Goal: Task Accomplishment & Management: Manage account settings

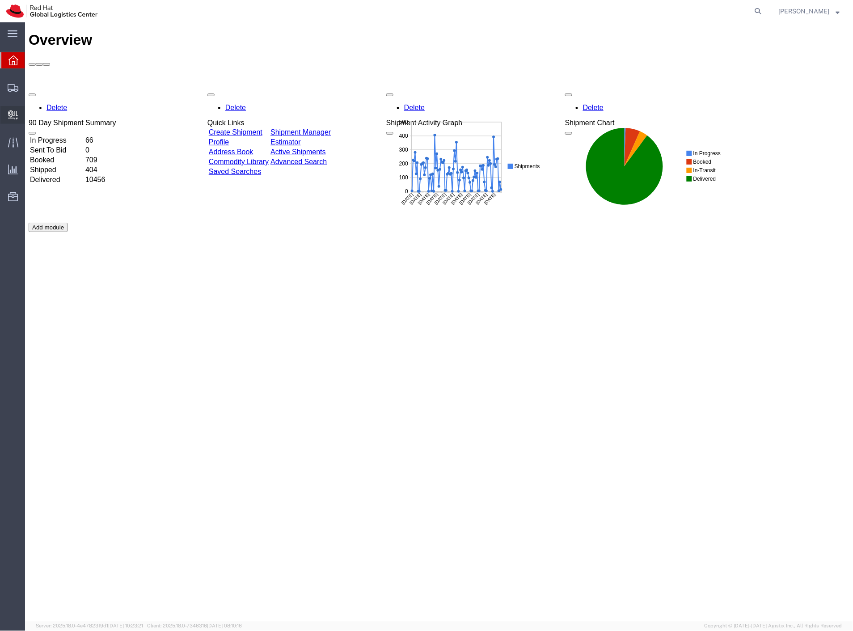
click at [31, 115] on span "Internal Delivery" at bounding box center [28, 115] width 6 height 18
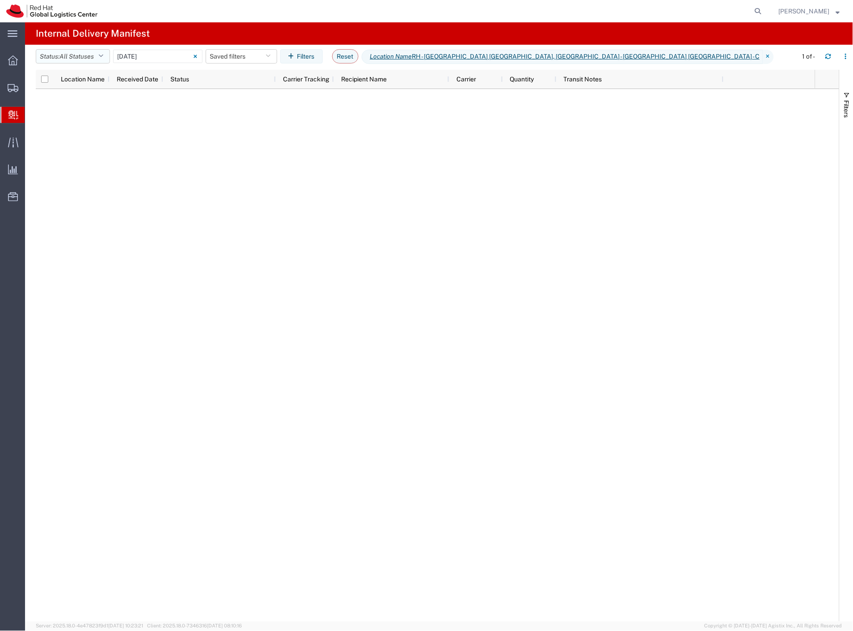
click at [92, 55] on span "All Statuses" at bounding box center [76, 56] width 34 height 7
click at [78, 166] on div "All Statuses Delivery Confirmation Expired Forwarded Package Available Received…" at bounding box center [88, 118] width 104 height 104
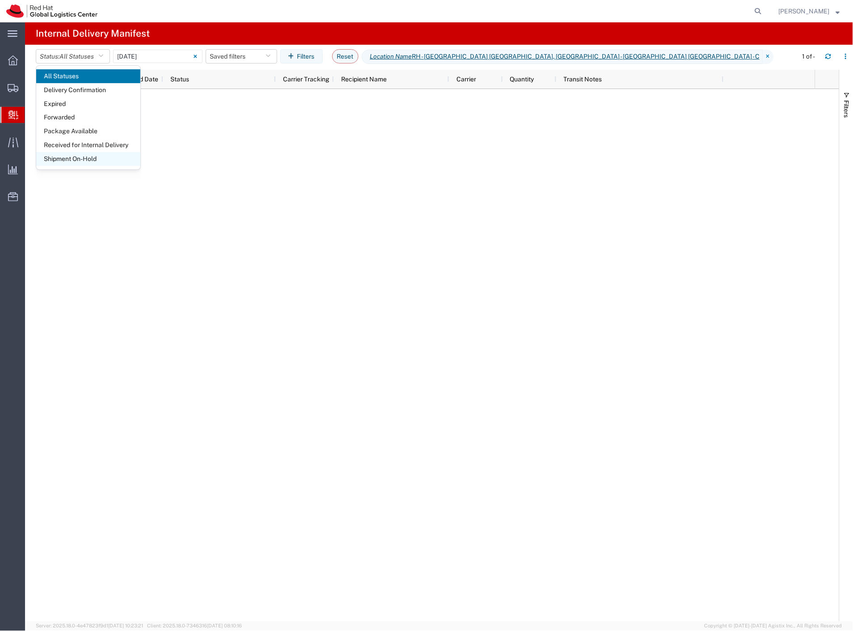
click at [88, 157] on span "Shipment On-Hold" at bounding box center [88, 159] width 104 height 14
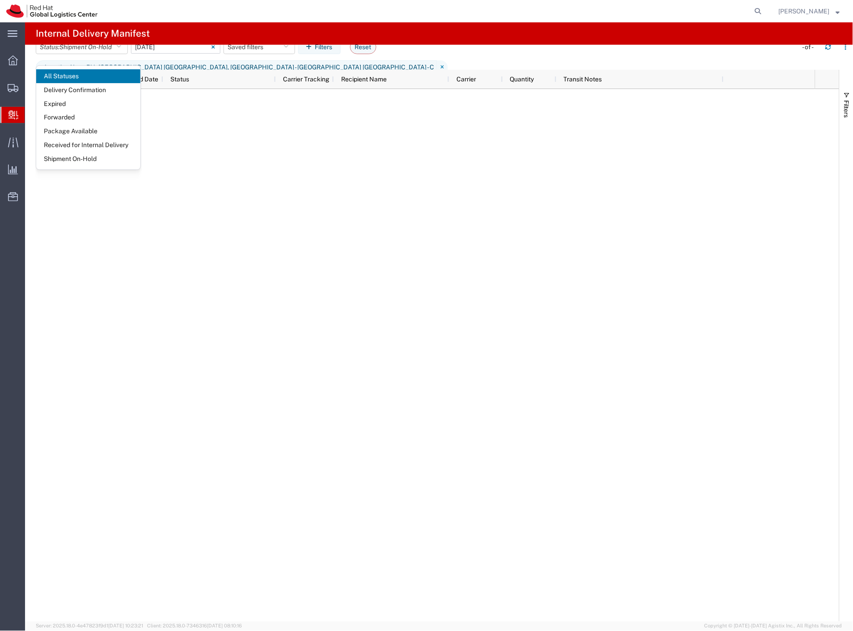
click at [160, 51] on input "[DATE] - [DATE]" at bounding box center [175, 46] width 89 height 13
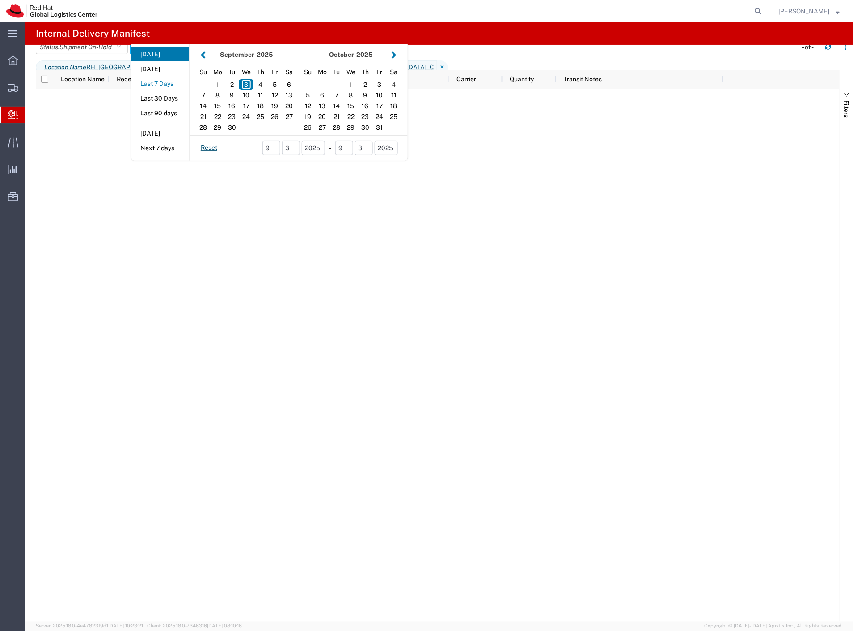
click at [173, 87] on button "Last 7 Days" at bounding box center [160, 84] width 58 height 14
type input "Last 7 Days"
type input "[DATE] - [DATE]"
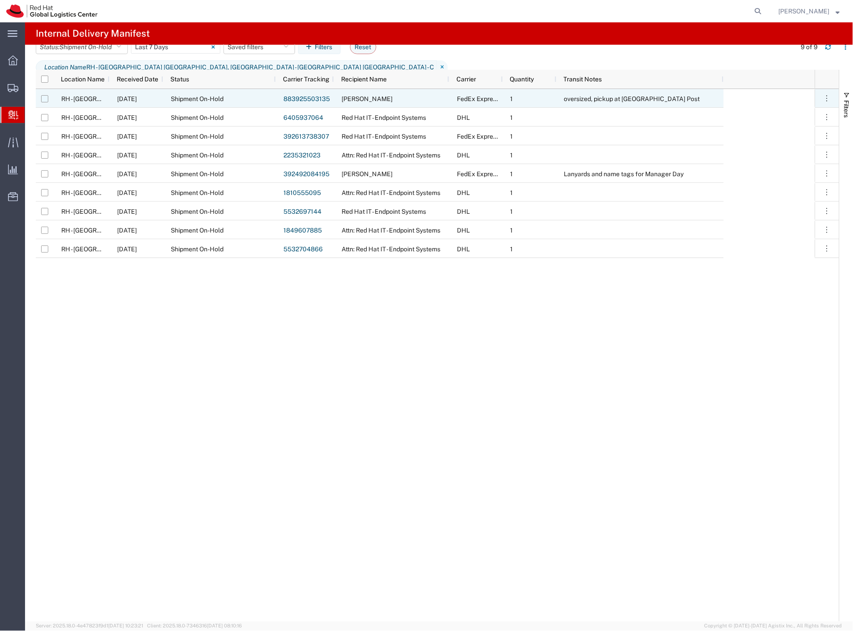
click at [46, 99] on input "Press Space to toggle row selection (unchecked)" at bounding box center [44, 98] width 7 height 7
checkbox input "true"
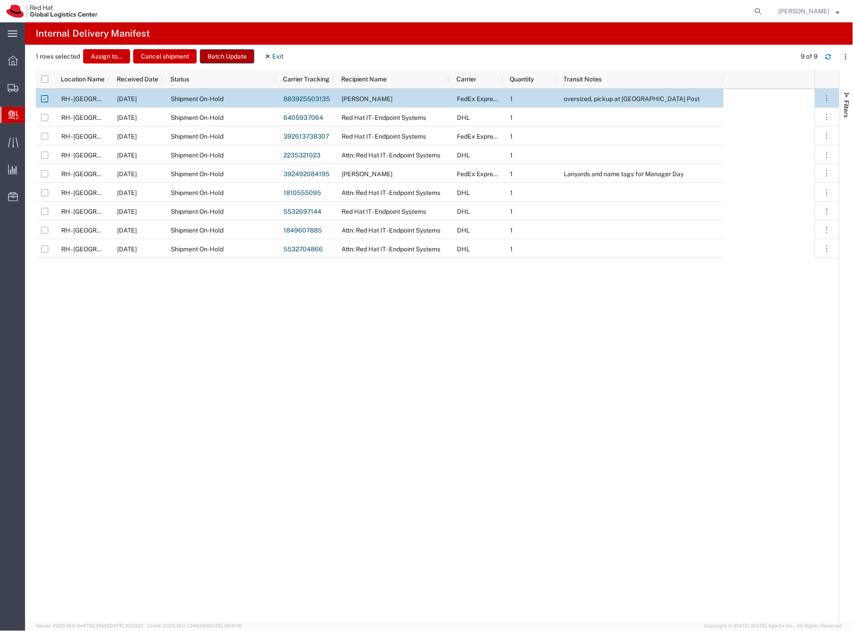
click at [233, 57] on button "Batch Update" at bounding box center [227, 56] width 55 height 14
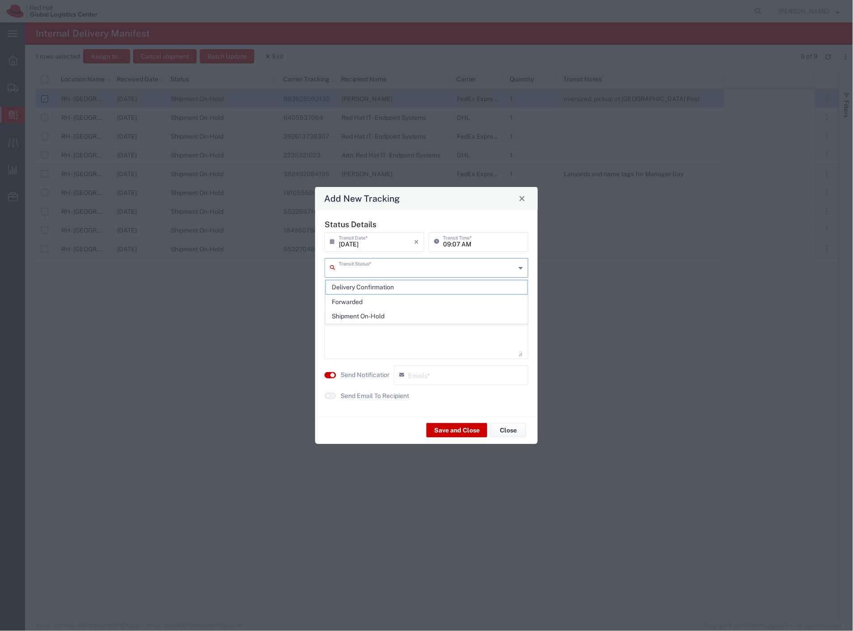
click at [378, 269] on input "text" at bounding box center [427, 267] width 177 height 16
click at [368, 282] on span "Delivery Confirmation" at bounding box center [427, 287] width 202 height 14
type input "Delivery Confirmation"
click at [380, 374] on label "Send Notification" at bounding box center [365, 374] width 50 height 9
click at [444, 429] on button "Save and Close" at bounding box center [456, 430] width 61 height 14
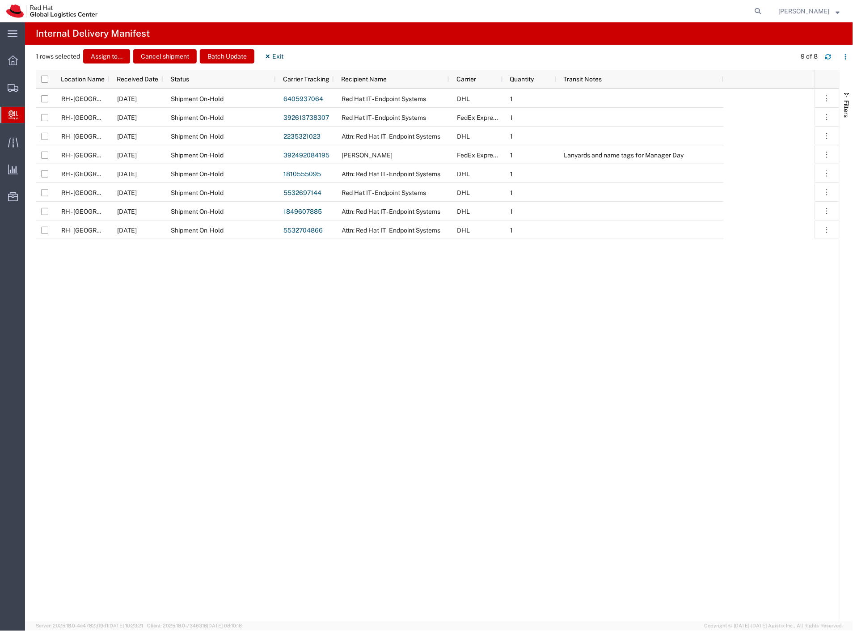
click at [0, 0] on span "Create Delivery" at bounding box center [0, 0] width 0 height 0
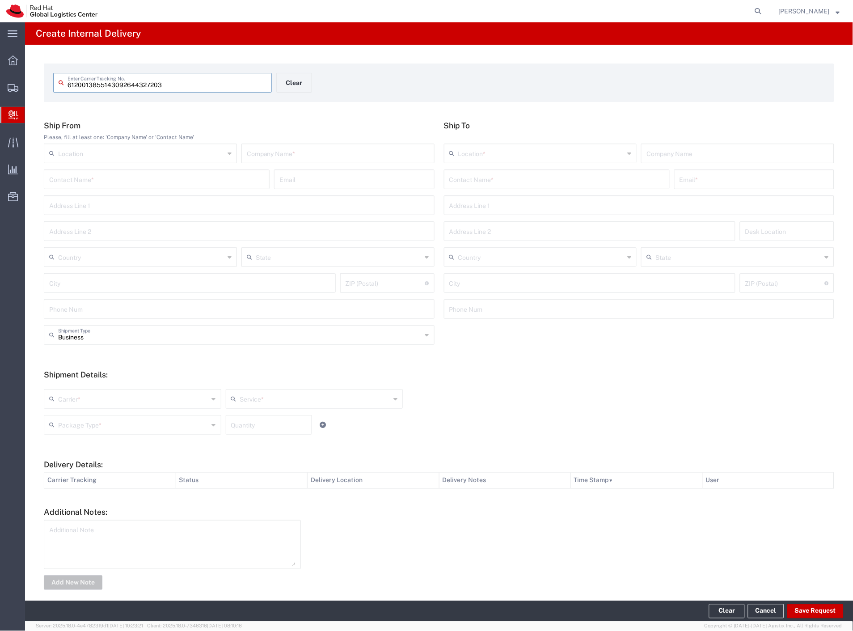
type input "6120013855143092644327203"
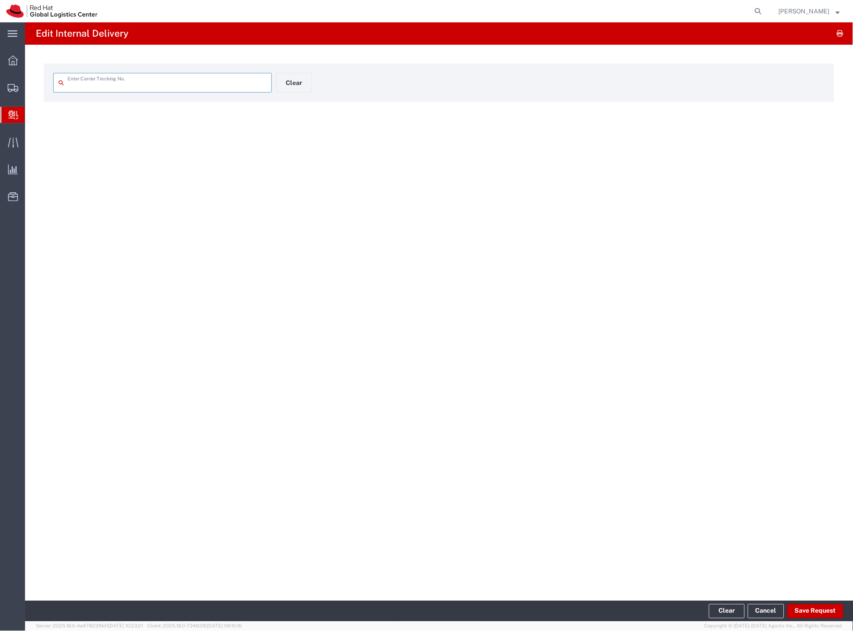
type input "6120013855143092644327203"
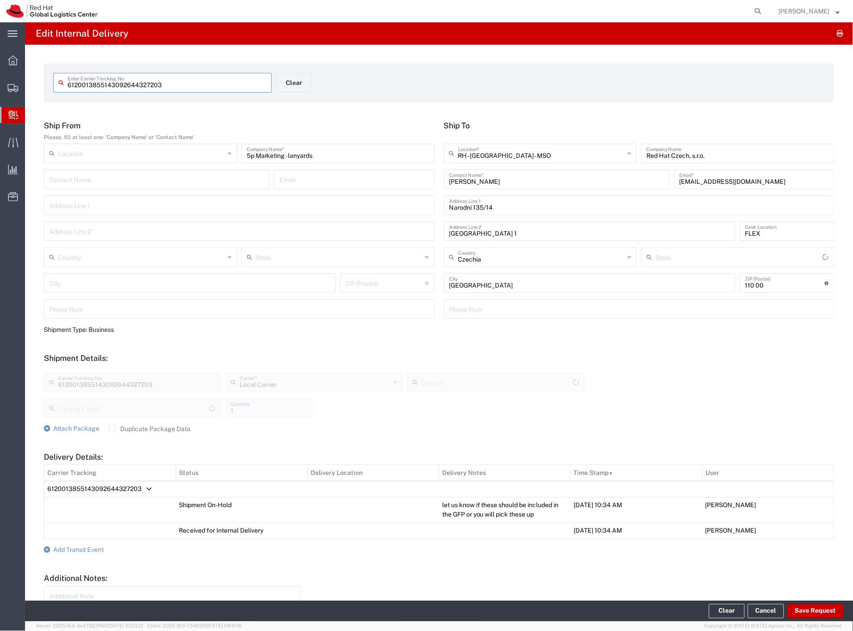
type input "PAK"
type input "Local_Ground"
click at [529, 156] on input "text" at bounding box center [541, 153] width 166 height 16
click at [517, 188] on span "RH - [GEOGRAPHIC_DATA] [GEOGRAPHIC_DATA] - C" at bounding box center [535, 188] width 189 height 14
type input "RH - [GEOGRAPHIC_DATA] [GEOGRAPHIC_DATA] - C"
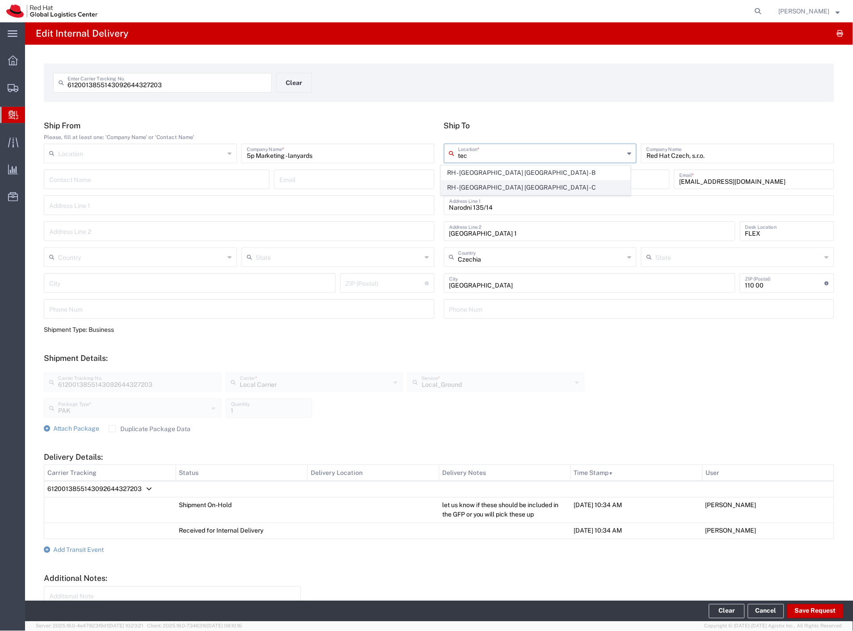
type input "Red Hat Czech s.r.o."
type input "Purkynova 665/115"
type input "[GEOGRAPHIC_DATA]"
type input "621 00"
type input "420 532 294 555"
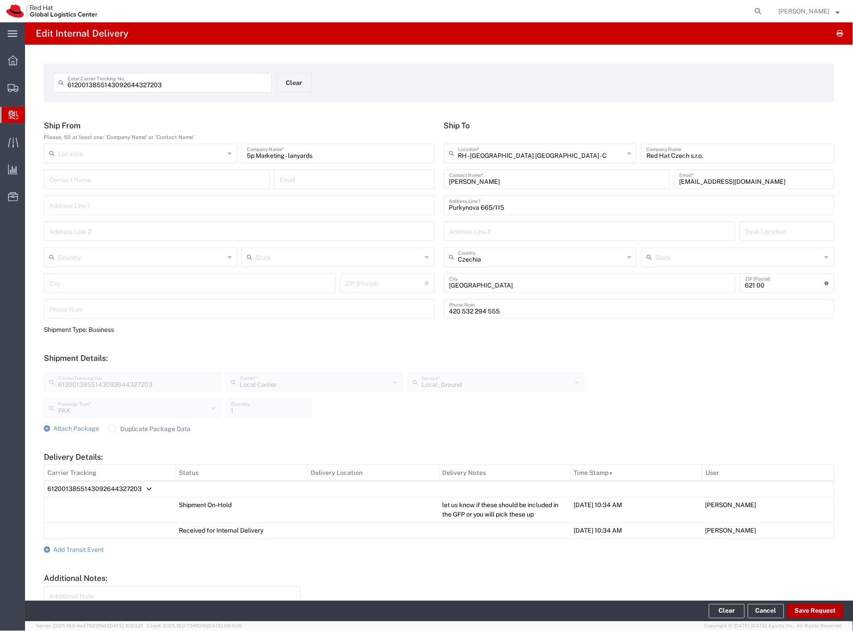
click at [825, 611] on button "Save Request" at bounding box center [815, 611] width 56 height 14
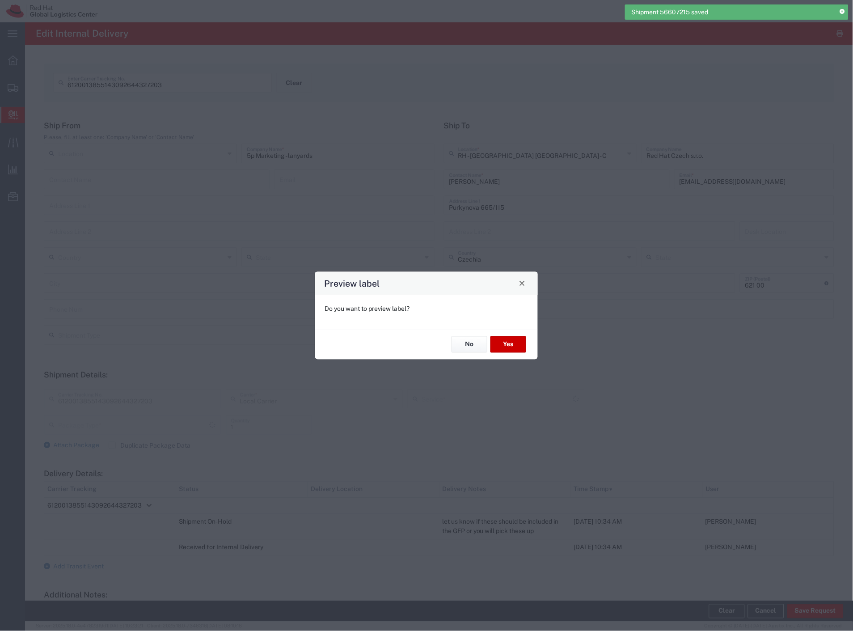
type input "PAK"
type input "Local_Ground"
click at [523, 284] on span "Close" at bounding box center [522, 283] width 6 height 6
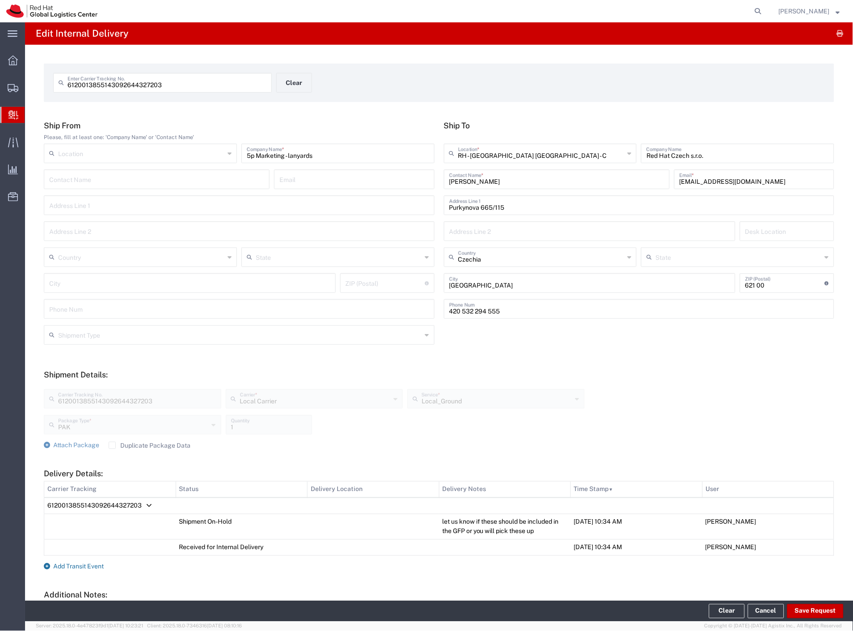
click at [97, 565] on span "Add Transit Event" at bounding box center [78, 566] width 50 height 7
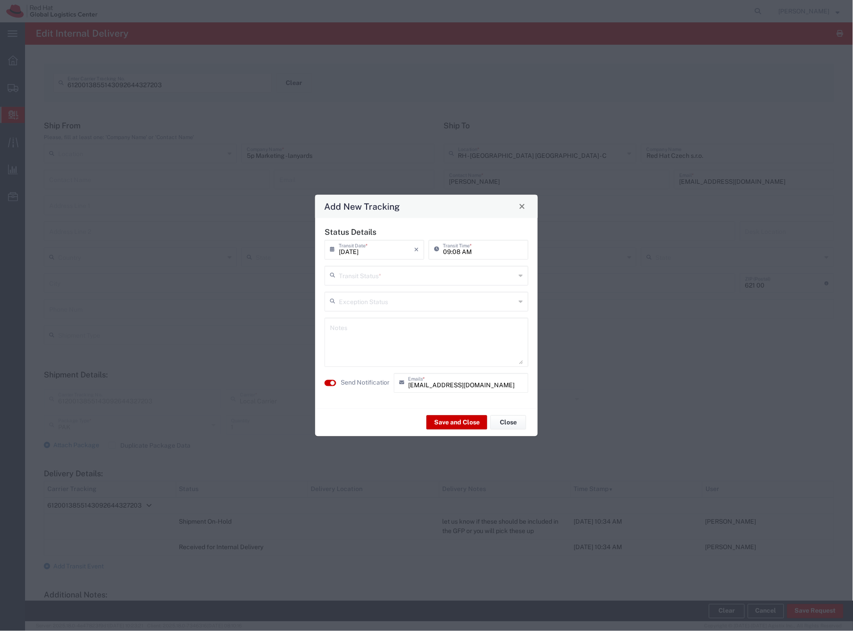
click at [364, 280] on input "text" at bounding box center [427, 275] width 177 height 16
click at [361, 295] on span "Delivery Confirmation" at bounding box center [427, 295] width 202 height 14
type input "Delivery Confirmation"
click at [367, 383] on label "Send Notification" at bounding box center [365, 382] width 50 height 9
click at [451, 425] on button "Save and Close" at bounding box center [456, 422] width 61 height 14
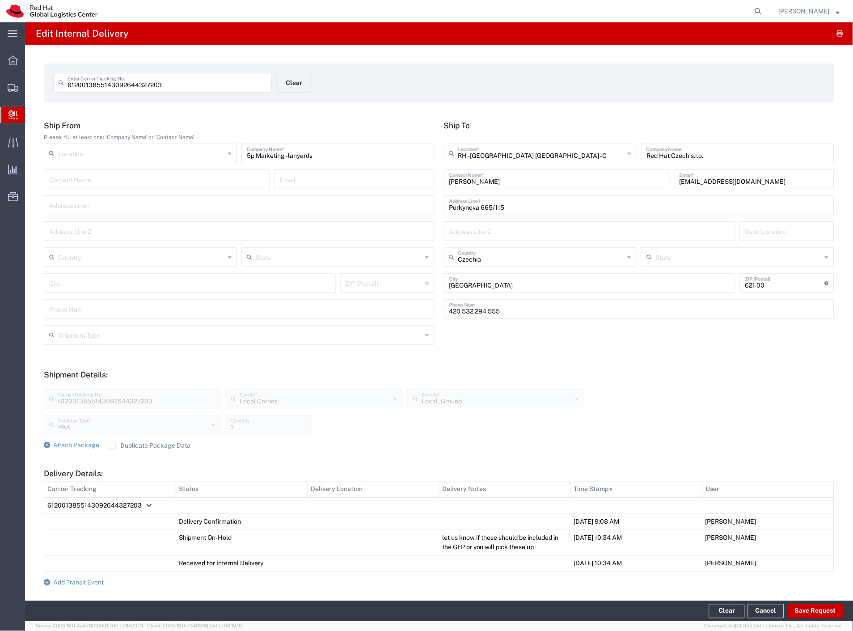
drag, startPoint x: 51, startPoint y: 110, endPoint x: 40, endPoint y: 77, distance: 35.3
click at [51, 110] on div "6120013855143092644327203 Enter Carrier Tracking No. Clear Ship From Please, fi…" at bounding box center [439, 377] width 828 height 664
click at [0, 0] on span "Shipment Manager" at bounding box center [0, 0] width 0 height 0
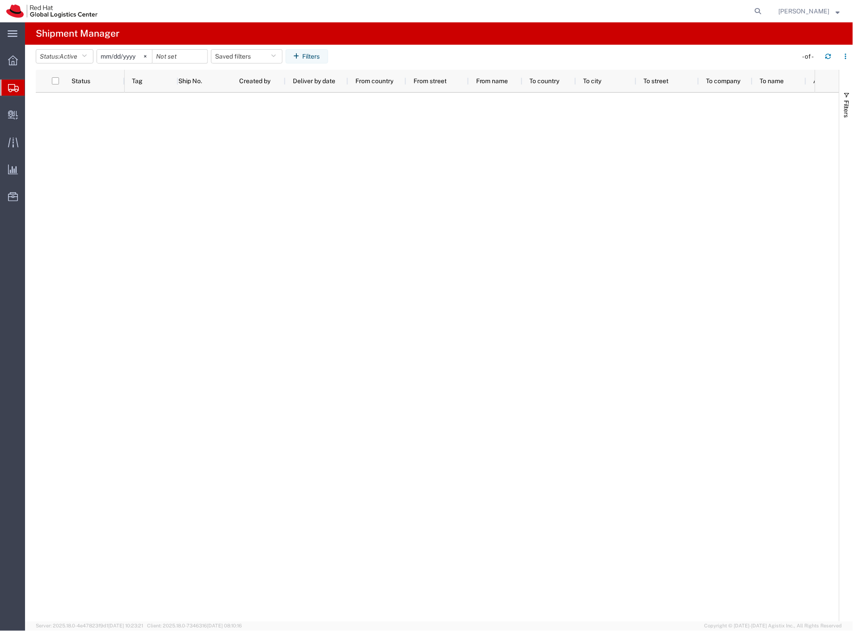
type input "[DATE]"
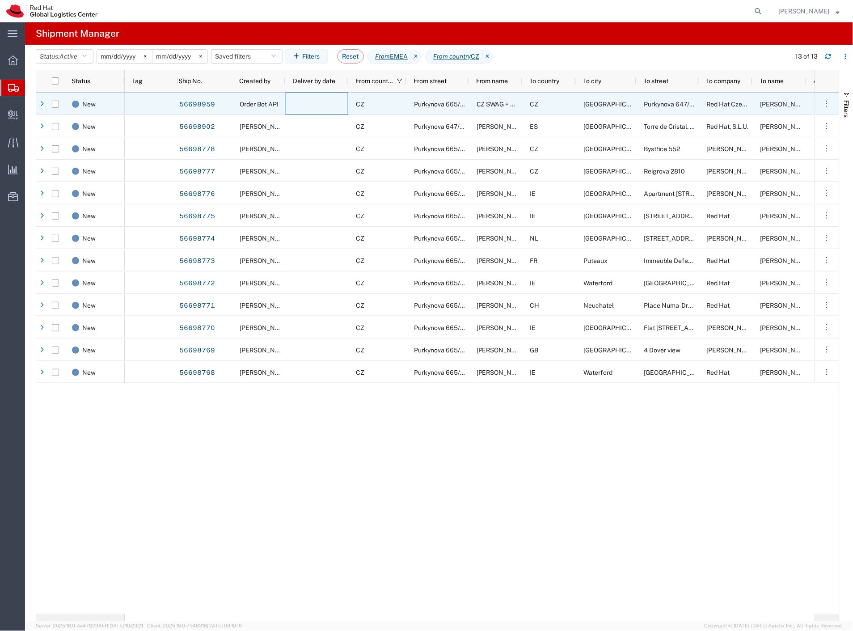
click at [335, 110] on div at bounding box center [317, 103] width 63 height 22
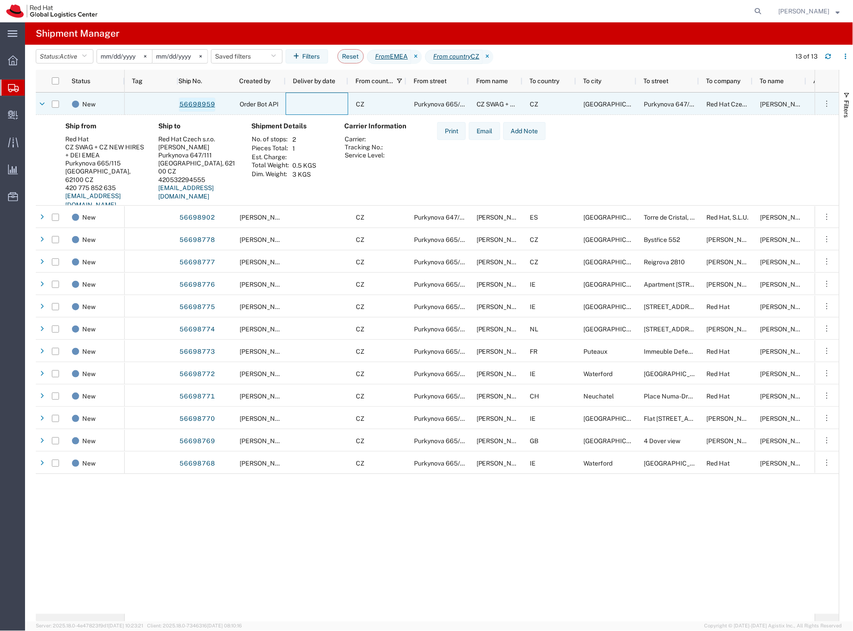
click at [203, 107] on link "56698959" at bounding box center [197, 104] width 37 height 14
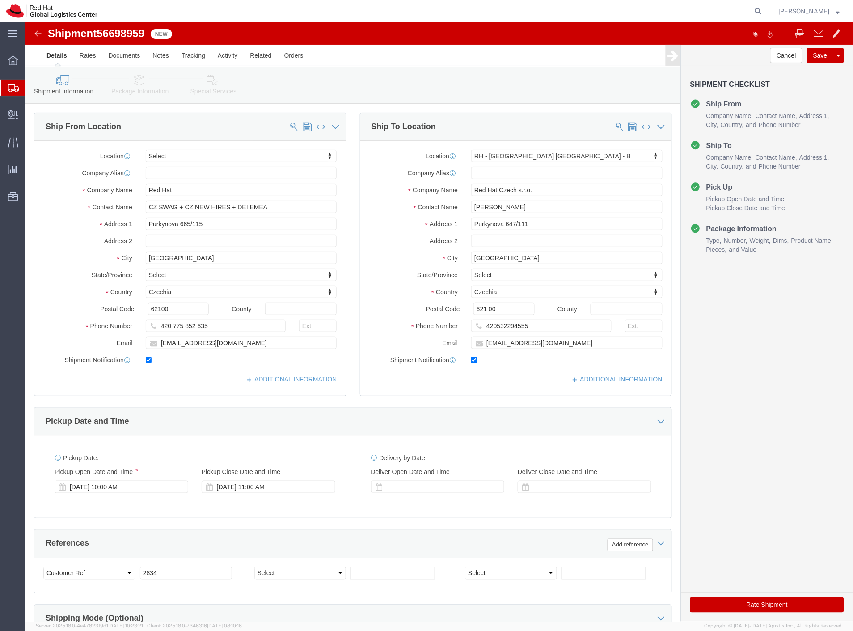
select select
select select "38036"
click input "checkbox"
checkbox input "false"
click button "Rate Shipment"
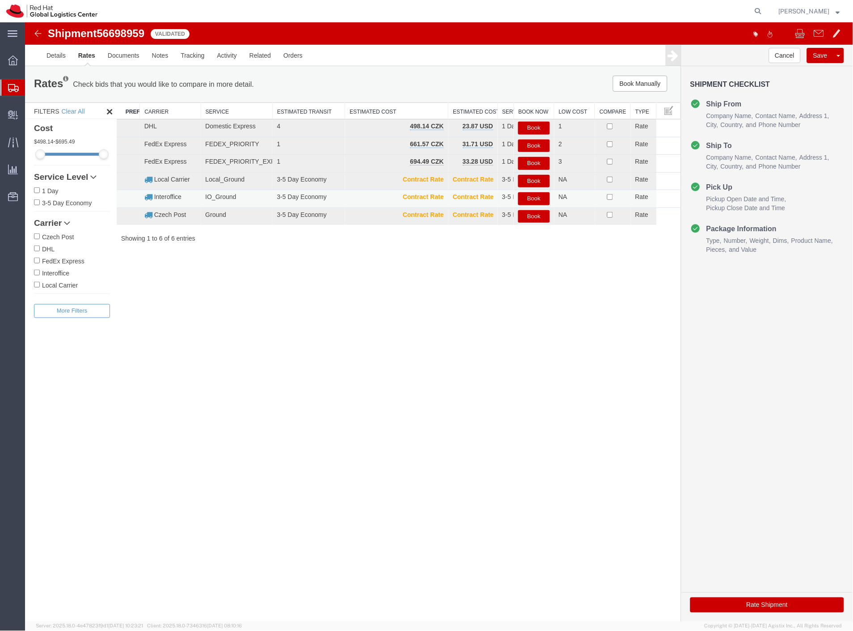
click at [533, 199] on button "Book" at bounding box center [532, 198] width 31 height 13
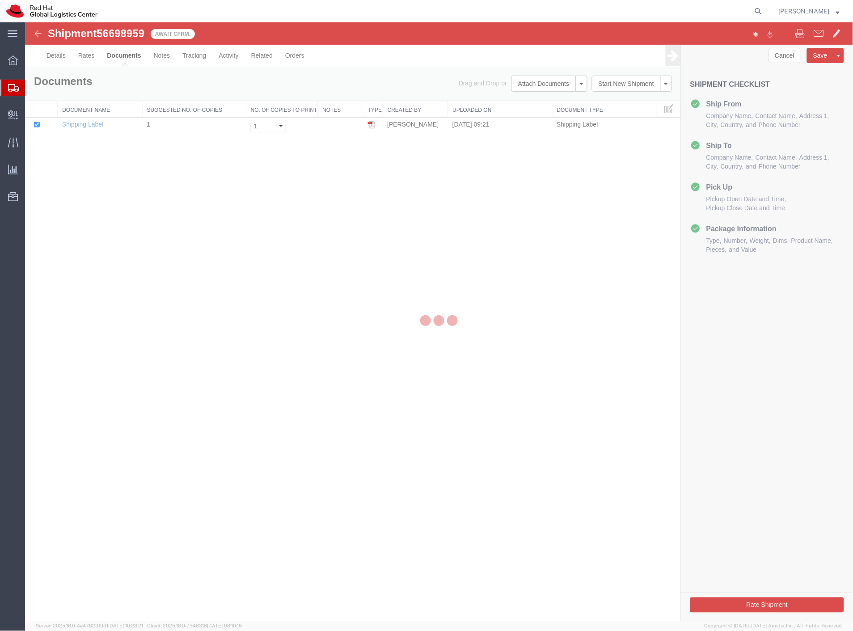
click at [138, 34] on div at bounding box center [439, 321] width 828 height 599
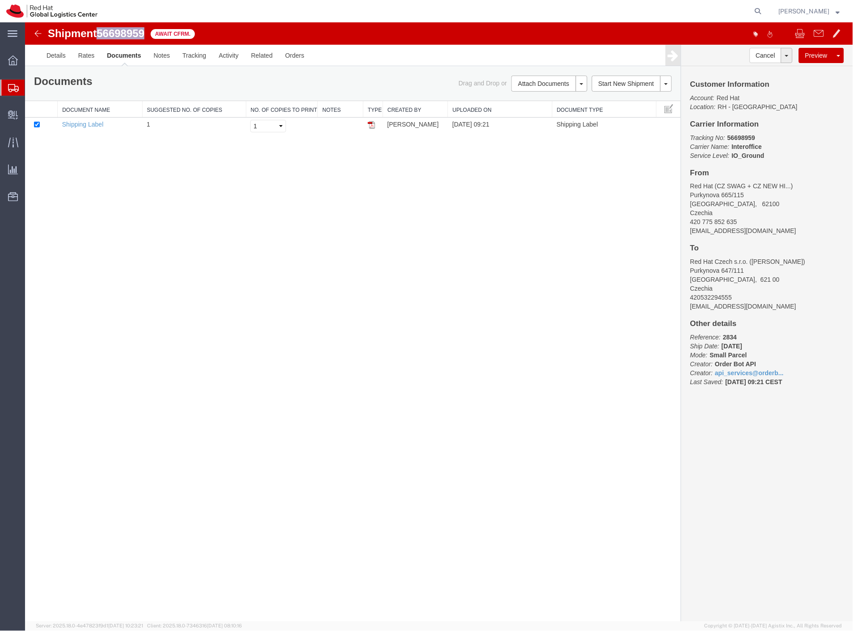
click at [137, 34] on span "56698959" at bounding box center [120, 33] width 48 height 12
copy span "56698959"
click at [0, 0] on span "Create Delivery" at bounding box center [0, 0] width 0 height 0
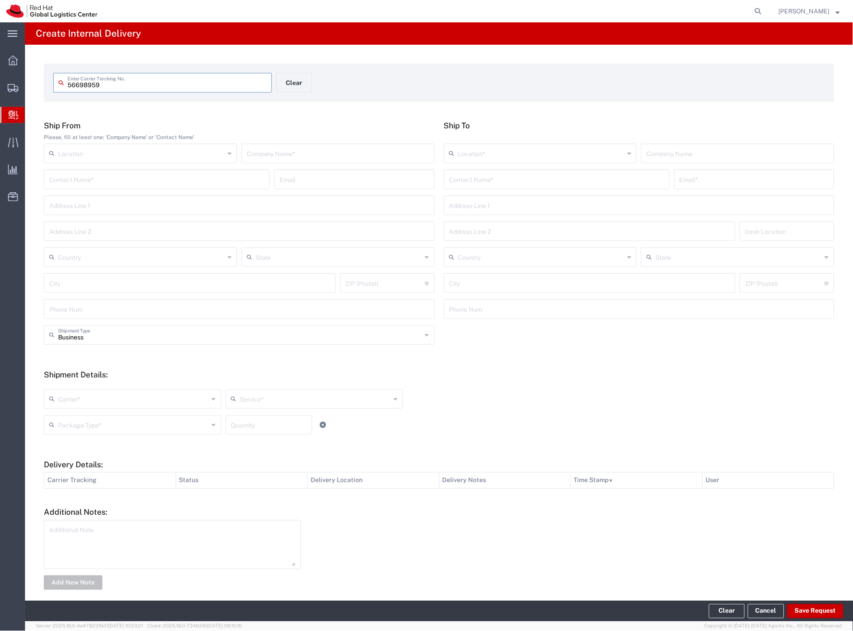
type input "56698959"
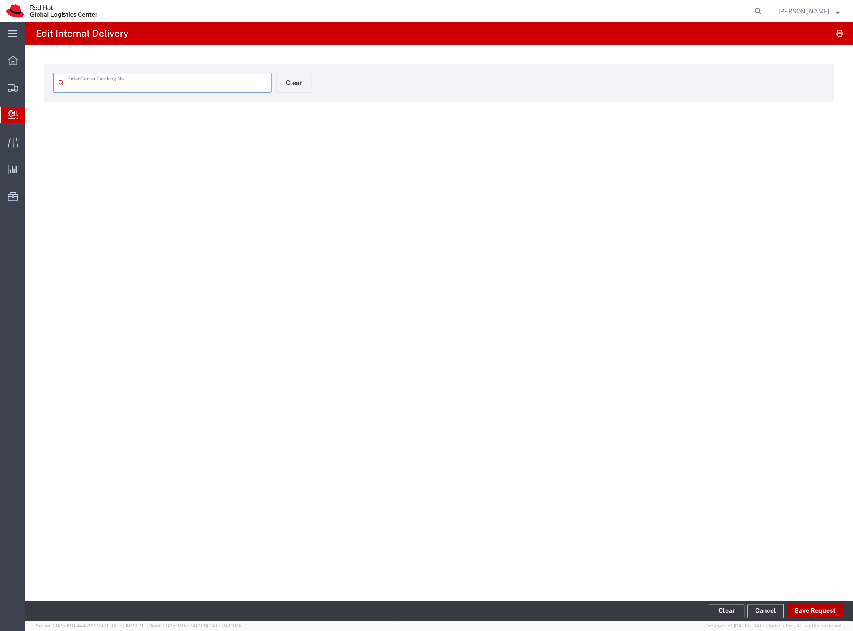
type input "56698959"
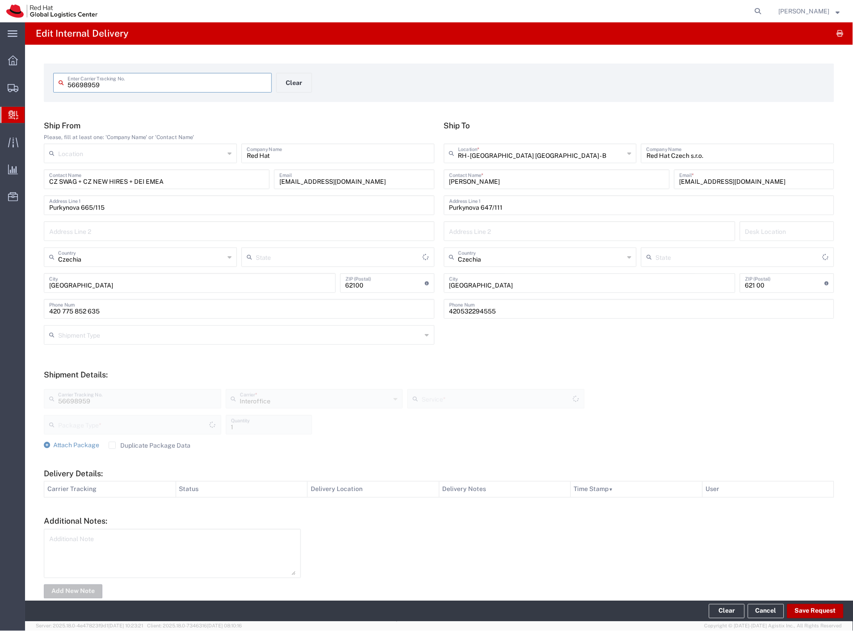
type input "Your Packaging"
type input "IO_Ground"
click at [802, 614] on button "Save Request" at bounding box center [815, 611] width 56 height 14
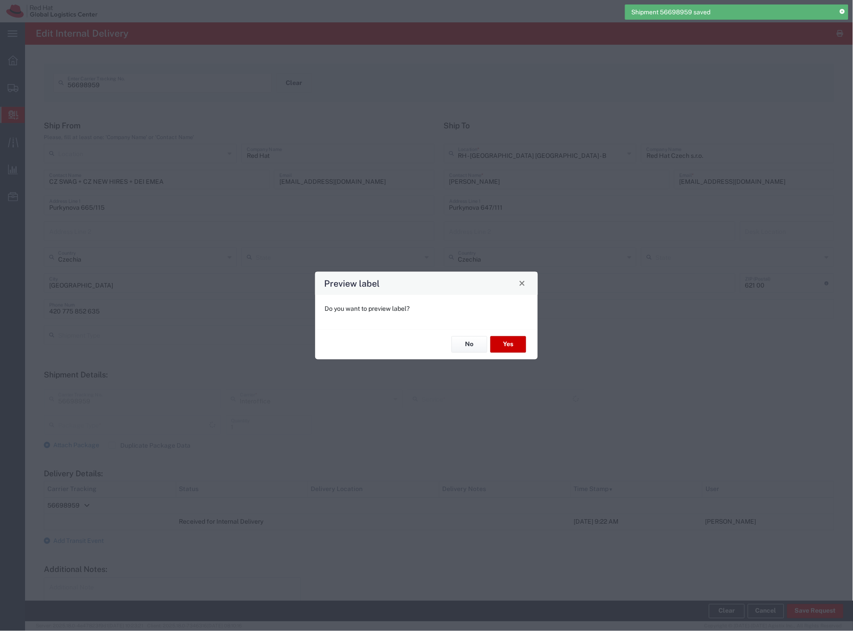
type input "Your Packaging"
type input "IO_Ground"
click at [467, 345] on button "No" at bounding box center [469, 344] width 36 height 17
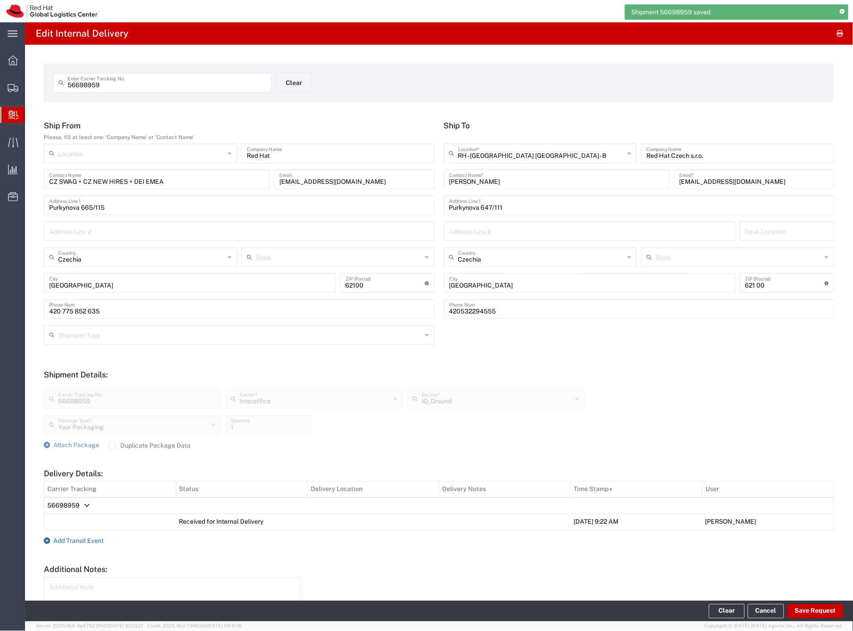
click at [91, 542] on span "Add Transit Event" at bounding box center [78, 540] width 50 height 7
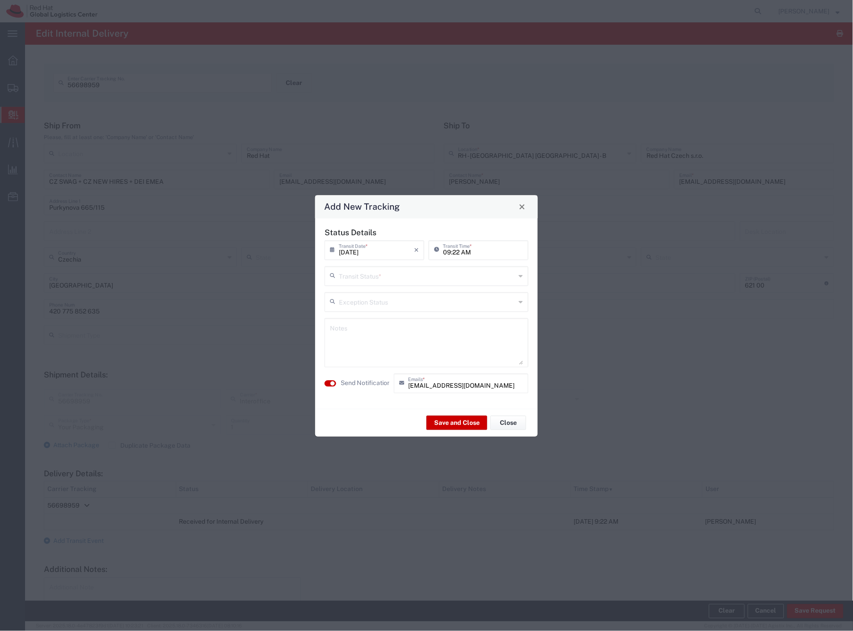
click at [517, 204] on button "Close" at bounding box center [522, 206] width 13 height 13
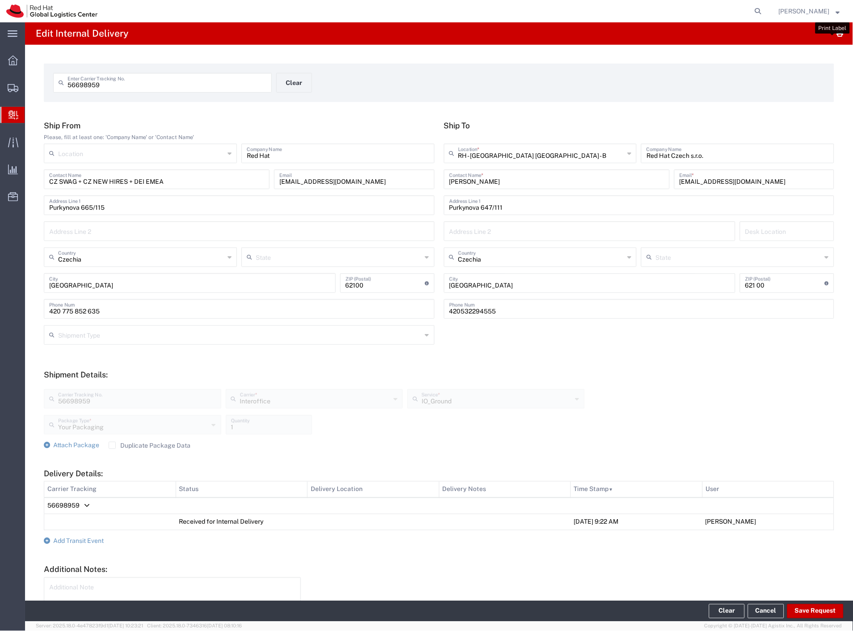
click at [837, 34] on icon "button" at bounding box center [840, 34] width 7 height 0
click at [0, 0] on span "Shipment Manager" at bounding box center [0, 0] width 0 height 0
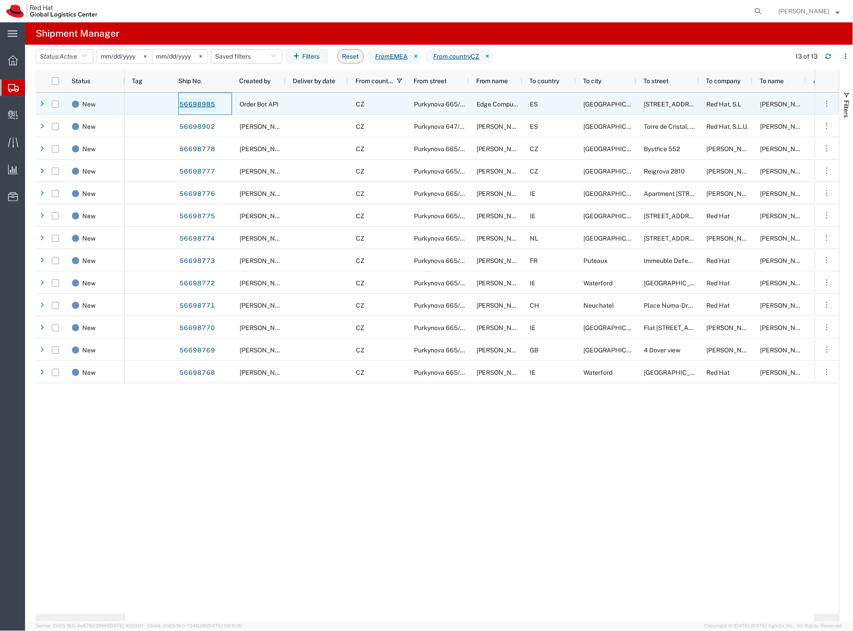
click at [209, 106] on link "56698985" at bounding box center [197, 104] width 37 height 14
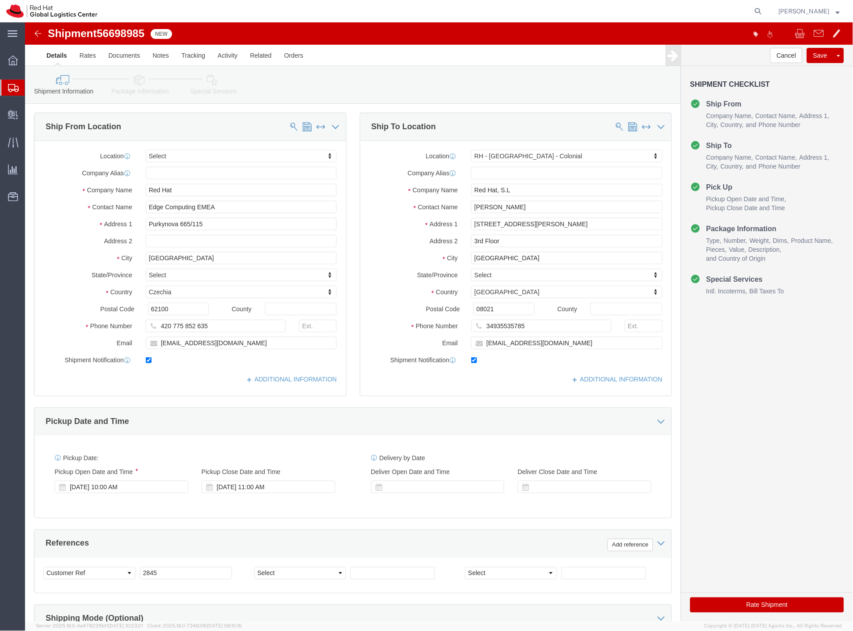
select select
select select "37924"
click link "Package Information"
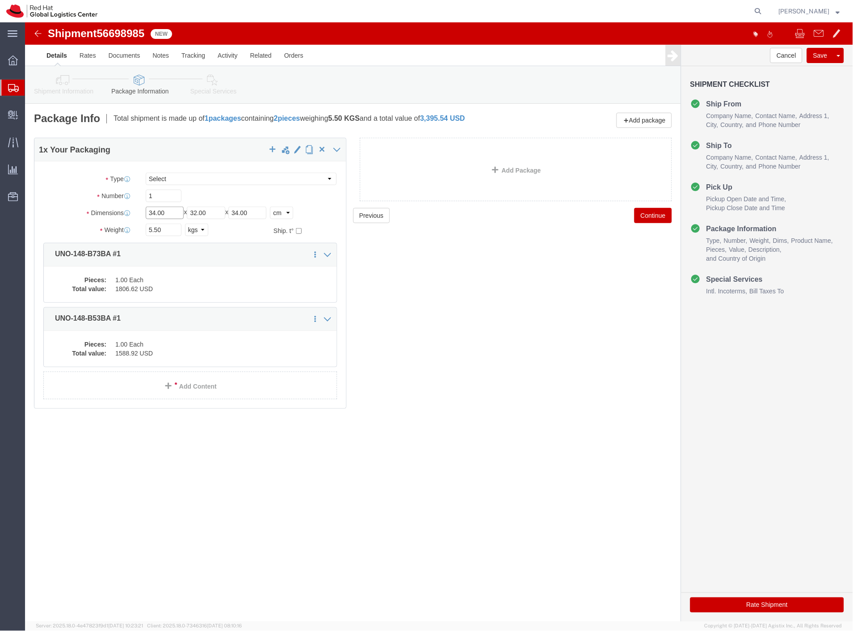
drag, startPoint x: 146, startPoint y: 189, endPoint x: 88, endPoint y: 190, distance: 58.1
click div "Dimensions Length 34.00 x Width 32.00 x Height 34.00 Select cm ft in"
type input "42"
drag, startPoint x: 197, startPoint y: 189, endPoint x: 143, endPoint y: 192, distance: 53.7
click div "Length 42 x Width 32.00 x Height 34.00 Select cm ft in"
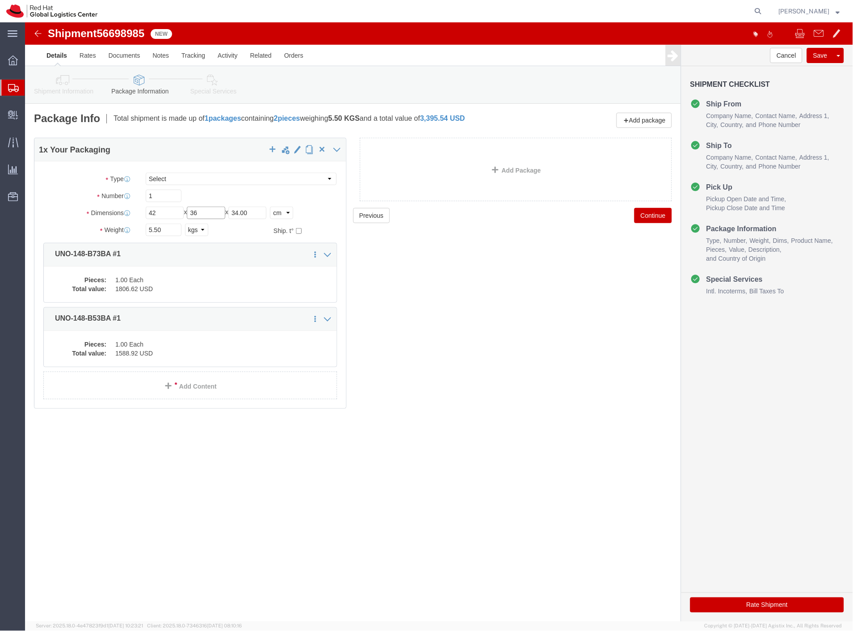
type input "36"
drag, startPoint x: 230, startPoint y: 191, endPoint x: 151, endPoint y: 198, distance: 79.0
click div "Package Type Select Case(s) Crate(s) Envelope Large Box Medium Box PAK Skid(s) …"
type input "37"
click button "Save"
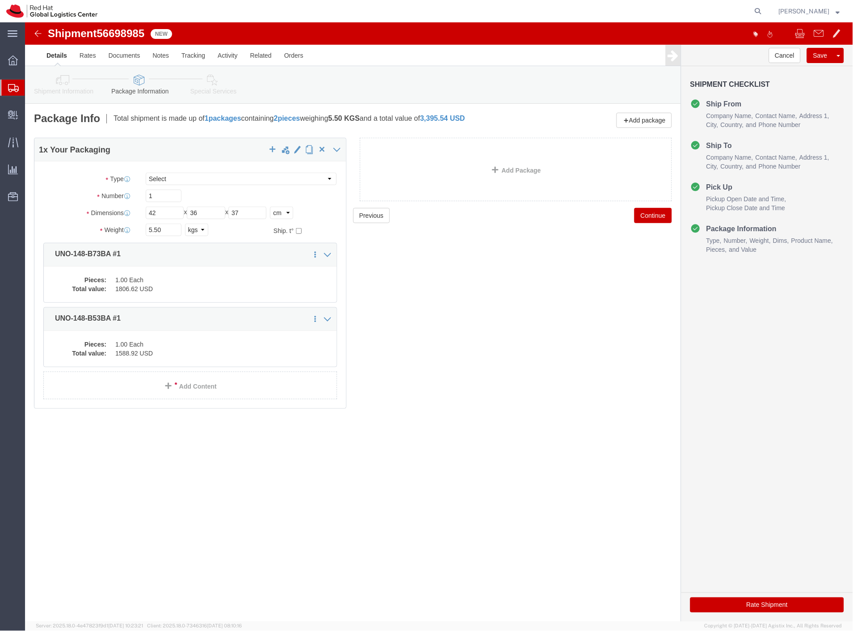
click at [0, 0] on span "Shipment Manager" at bounding box center [0, 0] width 0 height 0
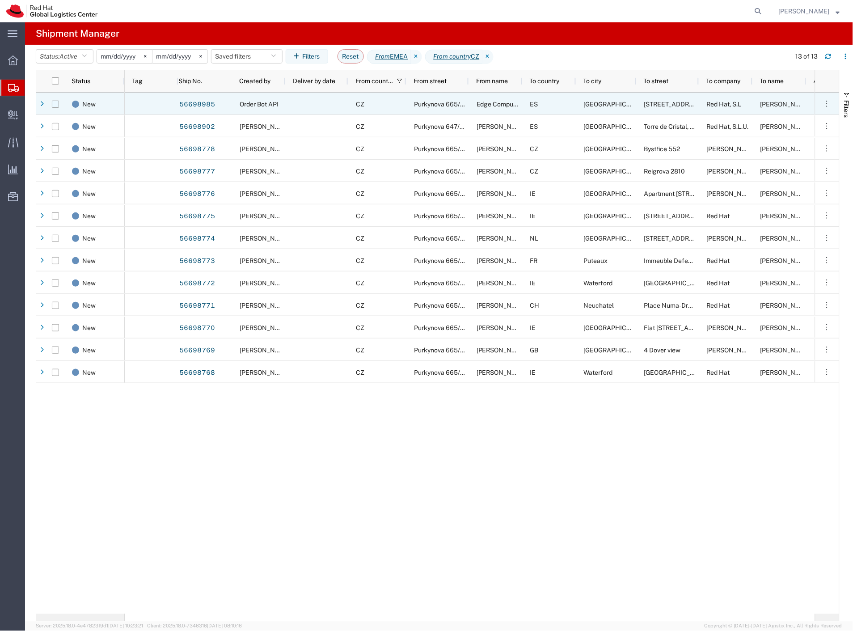
click at [54, 105] on input "Press Space to toggle row selection (unchecked)" at bounding box center [55, 104] width 7 height 7
checkbox input "true"
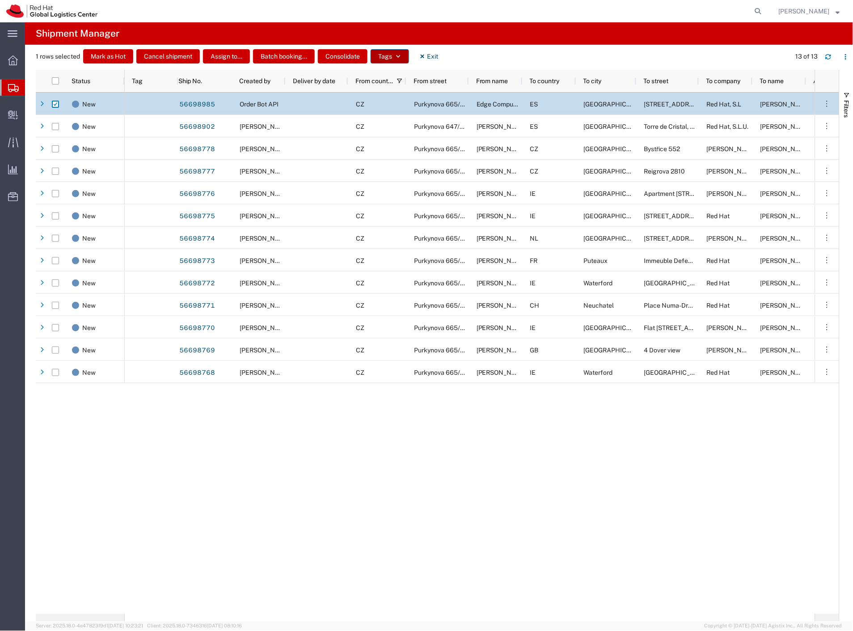
click at [395, 53] on button "Tags" at bounding box center [389, 56] width 38 height 14
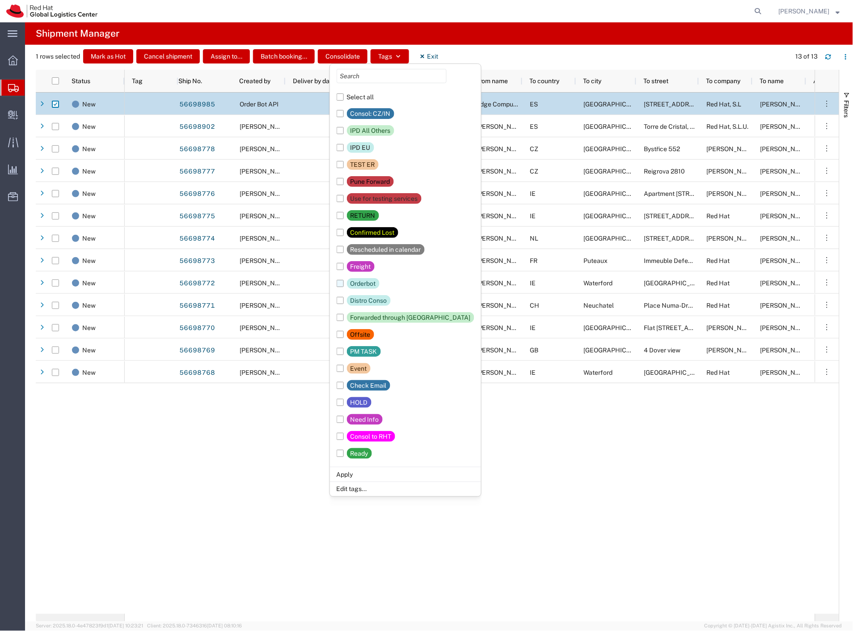
click at [365, 282] on div "Orderbot" at bounding box center [362, 283] width 25 height 11
click at [0, 0] on input "Orderbot" at bounding box center [0, 0] width 0 height 0
click at [367, 453] on div "Ready" at bounding box center [359, 453] width 18 height 11
click at [0, 0] on input "Ready" at bounding box center [0, 0] width 0 height 0
click at [360, 475] on li "Apply" at bounding box center [405, 474] width 151 height 15
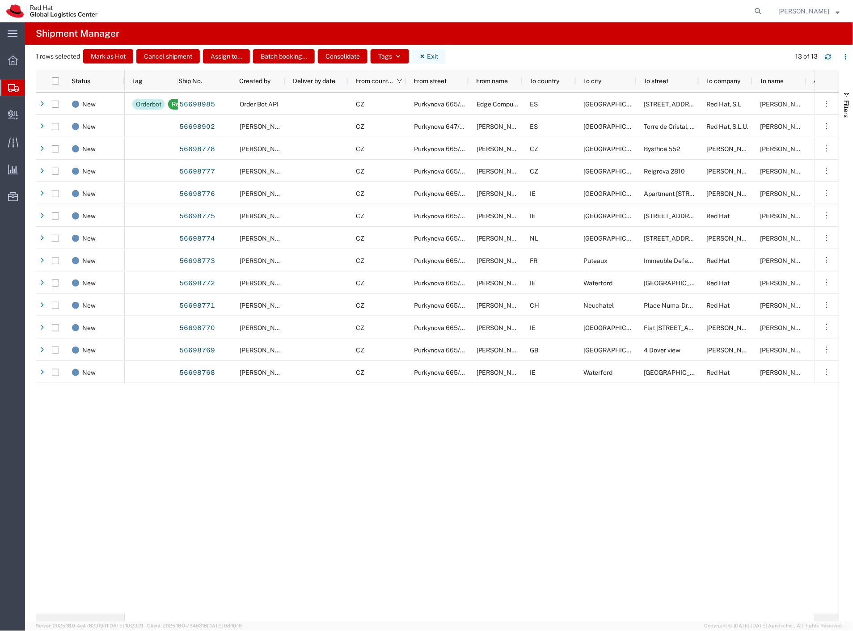
click at [431, 53] on button "Exit" at bounding box center [429, 56] width 34 height 14
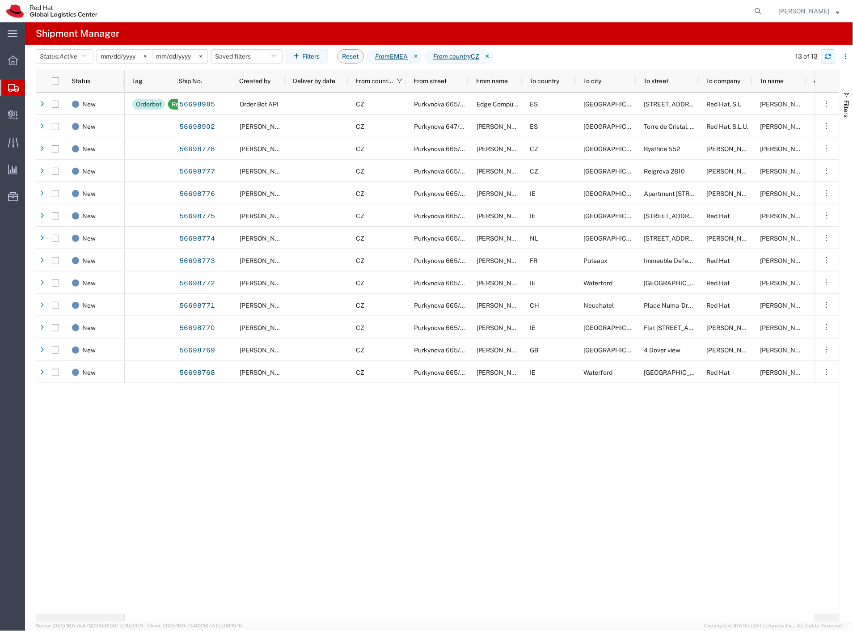
click at [827, 59] on icon "button" at bounding box center [827, 58] width 5 height 2
click at [829, 57] on icon "button" at bounding box center [828, 56] width 6 height 6
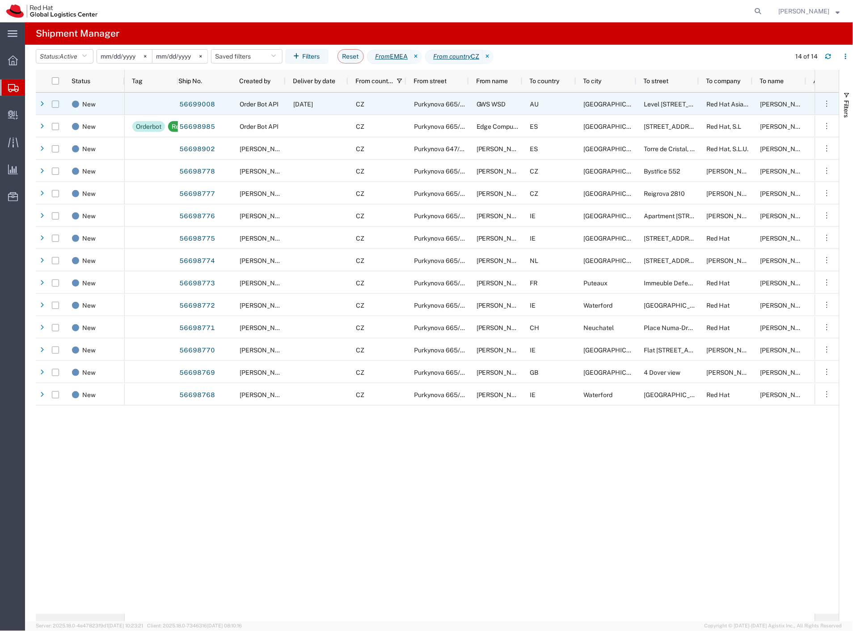
click at [56, 102] on input "Press Space to toggle row selection (unchecked)" at bounding box center [55, 104] width 7 height 7
checkbox input "true"
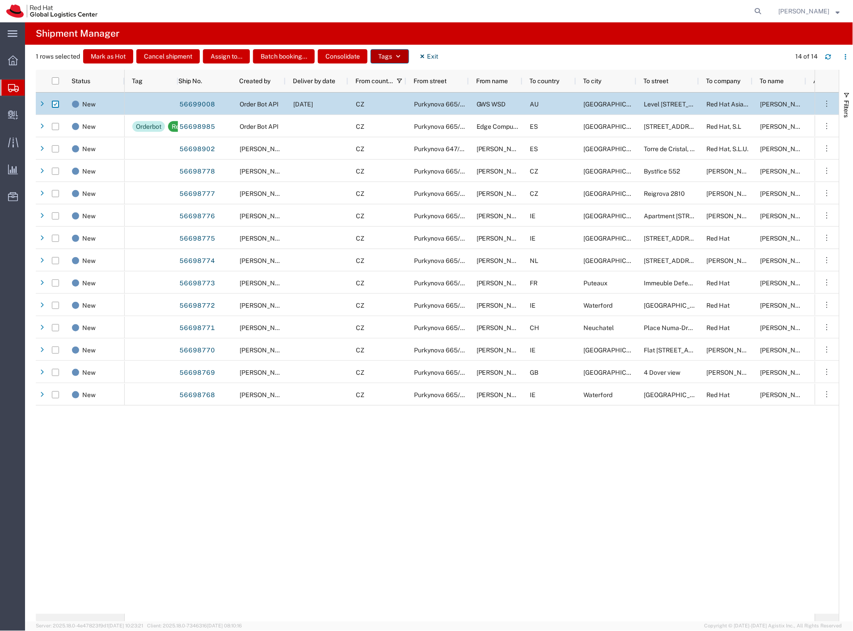
click at [399, 54] on icon "button" at bounding box center [398, 56] width 6 height 6
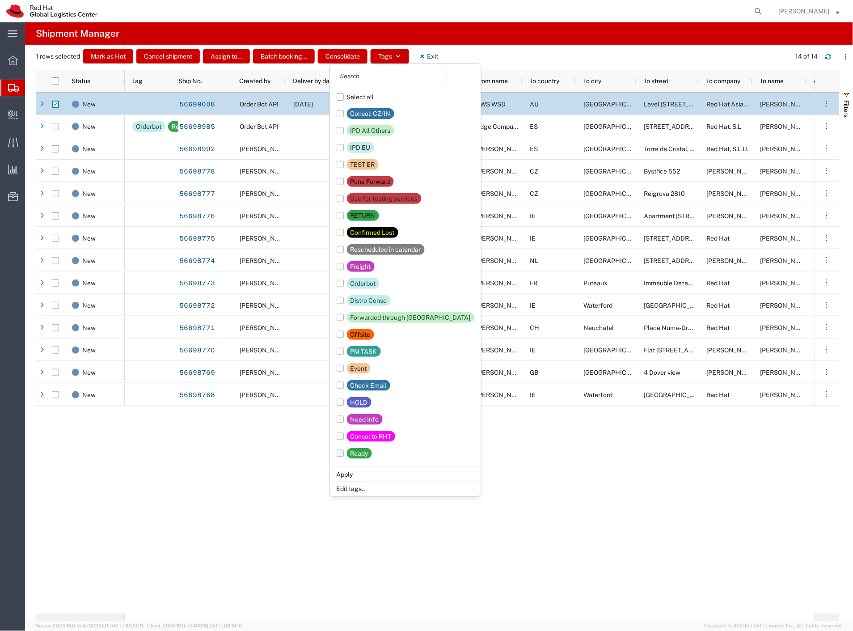
click at [357, 454] on div "Ready" at bounding box center [359, 453] width 18 height 11
click at [0, 0] on input "Ready" at bounding box center [0, 0] width 0 height 0
click at [360, 282] on div "Orderbot" at bounding box center [362, 283] width 25 height 11
click at [0, 0] on input "Orderbot" at bounding box center [0, 0] width 0 height 0
click at [351, 472] on li "Apply" at bounding box center [405, 474] width 151 height 15
